Goal: Complete application form

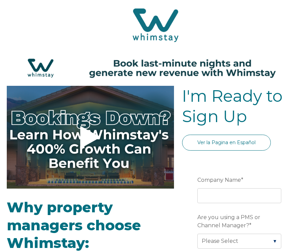
select select "US"
select select "Standard"
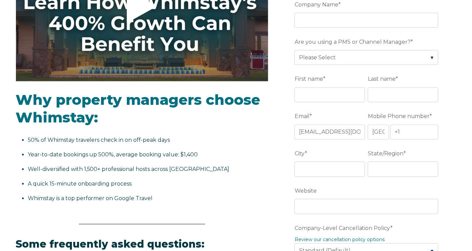
scroll to position [173, 0]
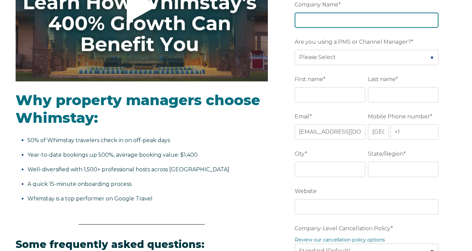
click at [306, 22] on input "Company Name *" at bounding box center [367, 20] width 144 height 15
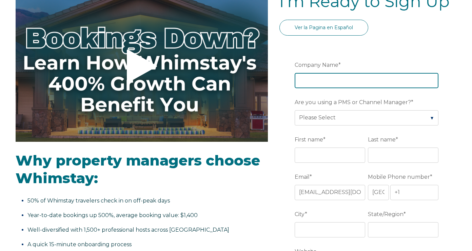
scroll to position [0, 0]
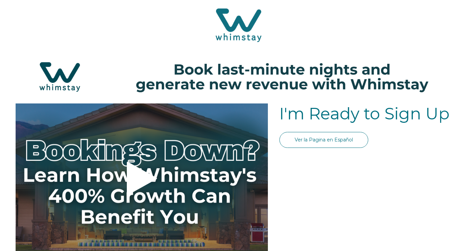
select select "US"
select select "Standard"
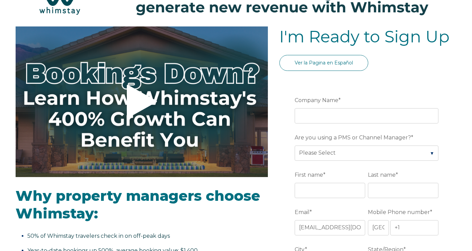
scroll to position [92, 0]
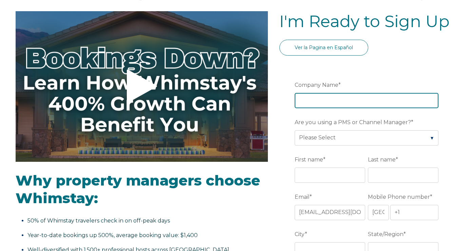
click at [315, 101] on input "Company Name *" at bounding box center [367, 100] width 144 height 15
type input "Run My Property LLC"
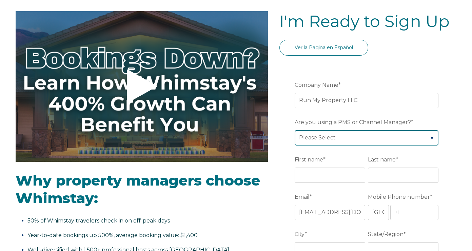
click at [315, 136] on select "Please Select Barefoot BookingPal Boost Brightside CiiRUS Escapia Guesty Hostaw…" at bounding box center [367, 137] width 144 height 15
select select "Guesty"
click at [295, 130] on select "Please Select Barefoot BookingPal Boost Brightside CiiRUS Escapia Guesty Hostaw…" at bounding box center [367, 137] width 144 height 15
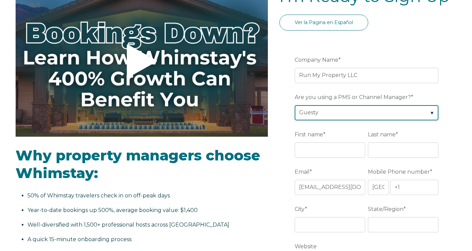
scroll to position [123, 0]
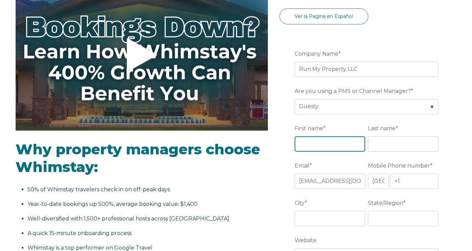
click at [315, 145] on input "First name *" at bounding box center [330, 143] width 70 height 15
type input "Alexa"
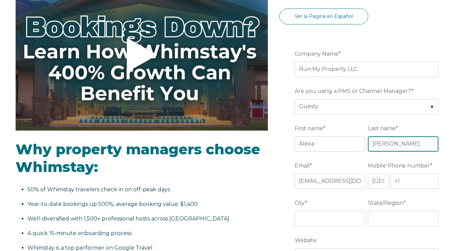
type input "[PERSON_NAME]"
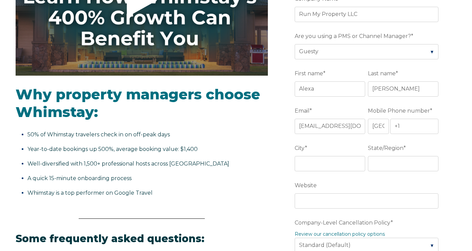
scroll to position [188, 0]
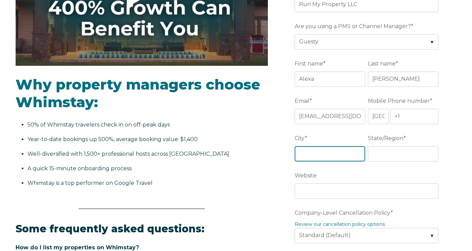
click at [316, 153] on input "City *" at bounding box center [330, 153] width 70 height 15
type input "[GEOGRAPHIC_DATA]"
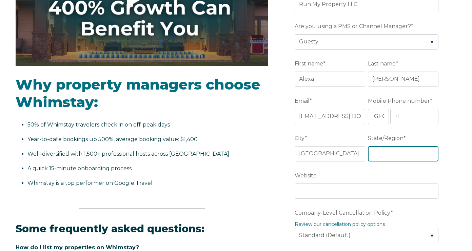
click at [387, 149] on input "State/Region *" at bounding box center [403, 153] width 70 height 15
type input "[US_STATE]"
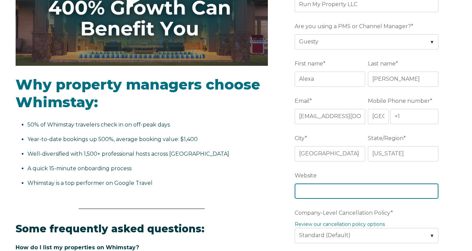
click at [332, 192] on input "Website" at bounding box center [367, 190] width 144 height 15
click at [327, 192] on input "Website" at bounding box center [367, 190] width 144 height 15
paste input "[URL][DOMAIN_NAME]"
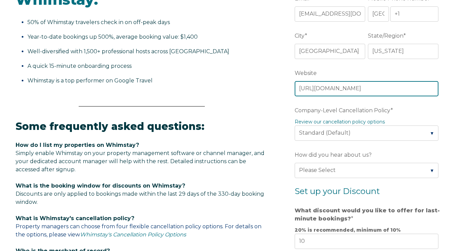
scroll to position [292, 0]
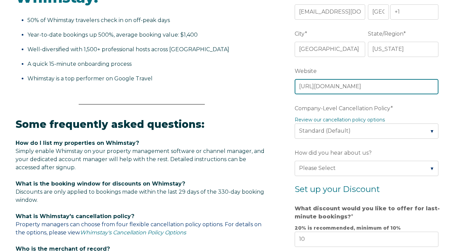
type input "[URL][DOMAIN_NAME]"
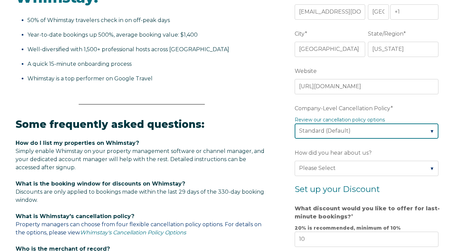
click at [307, 132] on select "Please Select Partial Standard (Default) Moderate Strict" at bounding box center [367, 130] width 144 height 15
select select "Strict"
click at [295, 123] on select "Please Select Partial Standard (Default) Moderate Strict" at bounding box center [367, 130] width 144 height 15
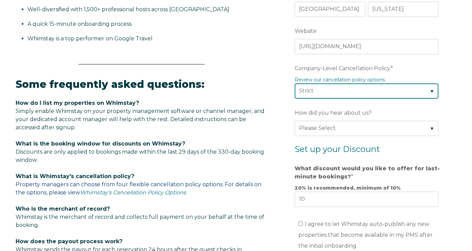
scroll to position [349, 0]
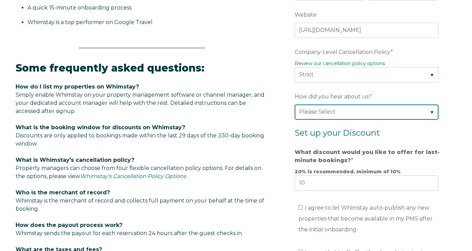
click at [320, 114] on select "Please Select Found Whimstay through a Google search Spoke to a Whimstay salesp…" at bounding box center [367, 111] width 144 height 15
select select "Podcast"
click at [295, 104] on select "Please Select Found Whimstay through a Google search Spoke to a Whimstay salesp…" at bounding box center [367, 111] width 144 height 15
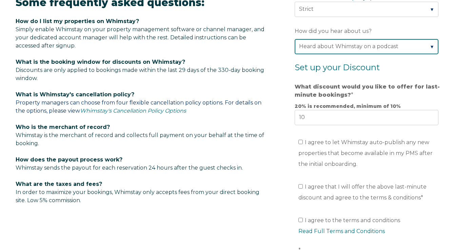
scroll to position [415, 0]
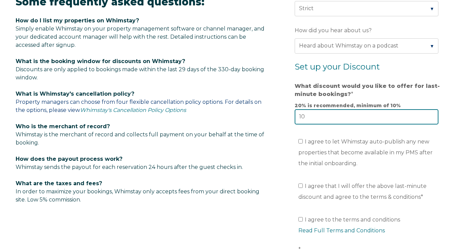
click at [305, 120] on input "10" at bounding box center [367, 116] width 144 height 15
type input "18"
click at [291, 142] on form "Company Name * Run My Property LLC Are you using a PMS or Channel Manager? * Pl…" at bounding box center [367, 24] width 177 height 566
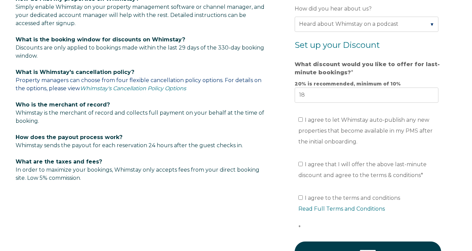
scroll to position [444, 0]
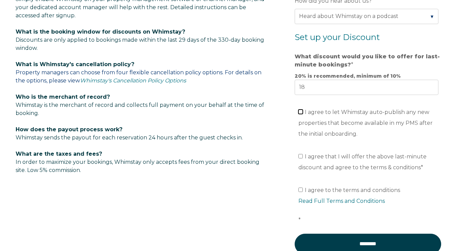
click at [302, 113] on input "I agree to let Whimstay auto-publish any new properties that become available i…" at bounding box center [300, 111] width 4 height 4
checkbox input "true"
click at [299, 159] on label "I agree that I will offer the above last-minute discount and agree to the terms…" at bounding box center [362, 161] width 128 height 17
click at [299, 158] on input "I agree that I will offer the above last-minute discount and agree to the terms…" at bounding box center [300, 156] width 4 height 4
checkbox input "true"
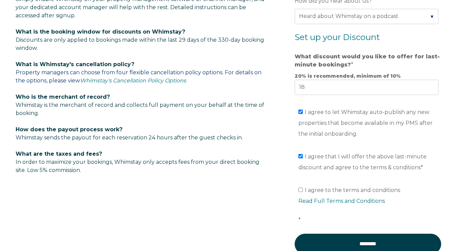
click at [297, 191] on ul "I agree to the terms and conditions Read Full Terms and Conditions *" at bounding box center [367, 205] width 144 height 41
click at [299, 192] on input "I agree to the terms and conditions Read Full Terms and Conditions *" at bounding box center [300, 189] width 4 height 4
checkbox input "true"
click at [305, 200] on link "Read Full Terms and Conditions" at bounding box center [341, 201] width 86 height 6
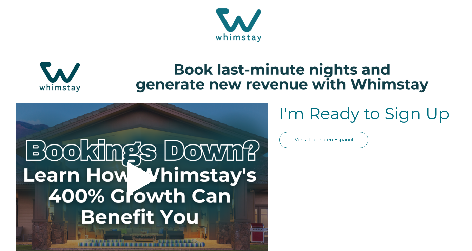
scroll to position [443, 0]
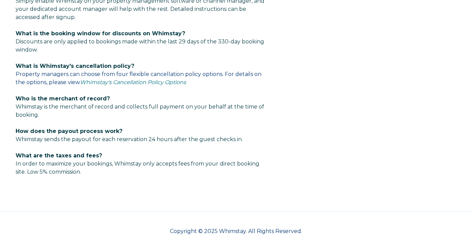
select select "US"
select select "Standard"
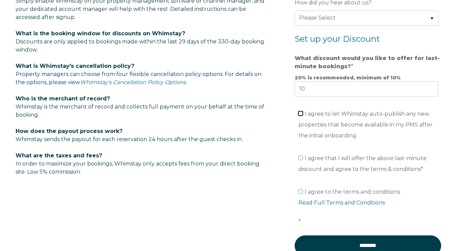
click at [300, 113] on input "I agree to let Whimstay auto-publish any new properties that become available i…" at bounding box center [300, 113] width 4 height 4
checkbox input "true"
click at [302, 158] on input "I agree that I will offer the above last-minute discount and agree to the terms…" at bounding box center [300, 158] width 4 height 4
checkbox input "true"
click at [301, 191] on input "I agree to the terms and conditions Read Full Terms and Conditions *" at bounding box center [300, 191] width 4 height 4
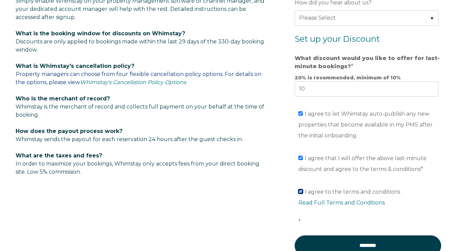
checkbox input "true"
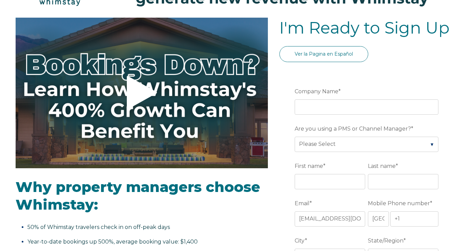
scroll to position [85, 0]
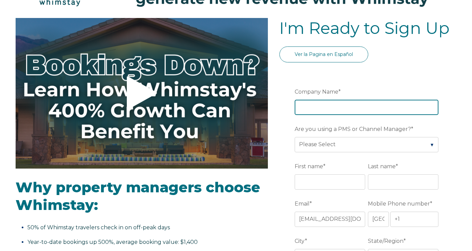
click at [311, 102] on input "Company Name *" at bounding box center [367, 107] width 144 height 15
type input "Run My Property LLC"
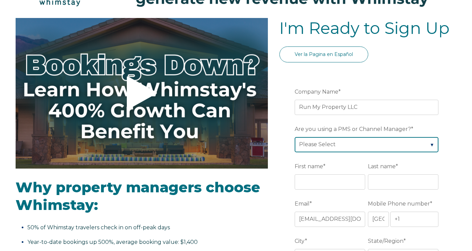
click at [309, 142] on select "Please Select Barefoot BookingPal Boost Brightside CiiRUS Escapia Guesty Hostaw…" at bounding box center [367, 144] width 144 height 15
select select "Guesty"
click at [295, 137] on select "Please Select Barefoot BookingPal Boost Brightside CiiRUS Escapia Guesty Hostaw…" at bounding box center [367, 144] width 144 height 15
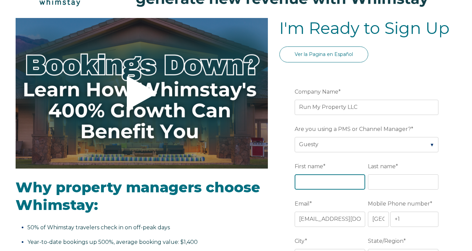
click at [321, 184] on input "First name *" at bounding box center [330, 181] width 70 height 15
type input "Alexa"
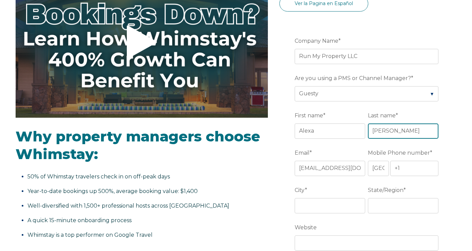
scroll to position [141, 0]
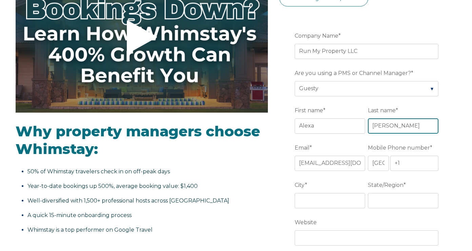
type input "[PERSON_NAME]"
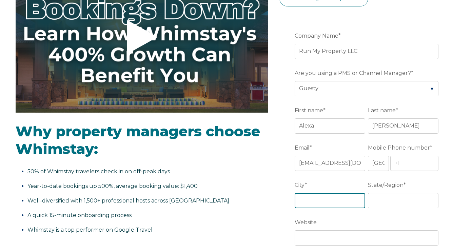
click at [310, 197] on input "City *" at bounding box center [330, 200] width 70 height 15
type input "[GEOGRAPHIC_DATA]"
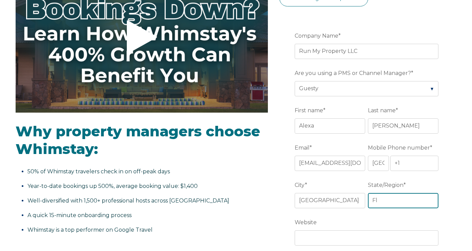
type input "[US_STATE]"
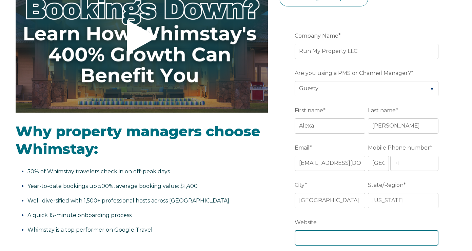
click at [358, 235] on input "Website" at bounding box center [367, 237] width 144 height 15
click at [335, 236] on input "Website" at bounding box center [367, 237] width 144 height 15
paste input "[URL][DOMAIN_NAME]"
type input "[URL][DOMAIN_NAME]"
